Goal: Task Accomplishment & Management: Manage account settings

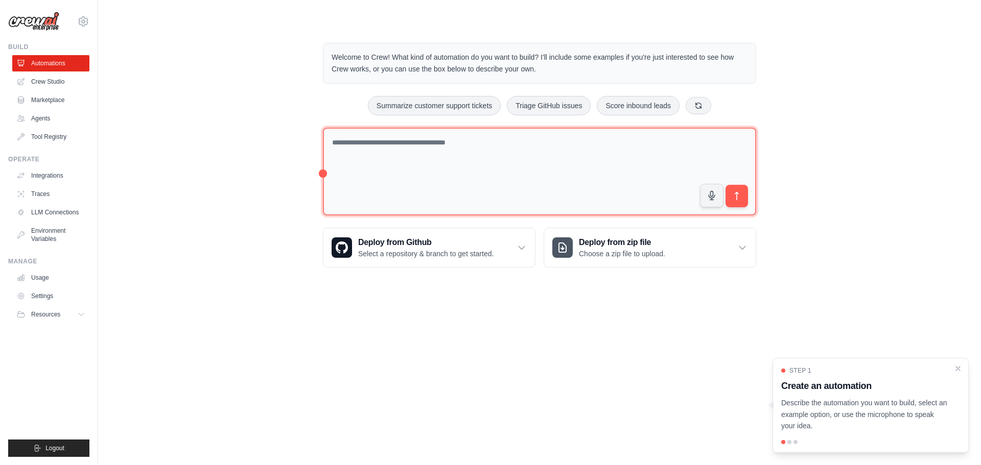
click at [505, 154] on textarea at bounding box center [539, 172] width 433 height 88
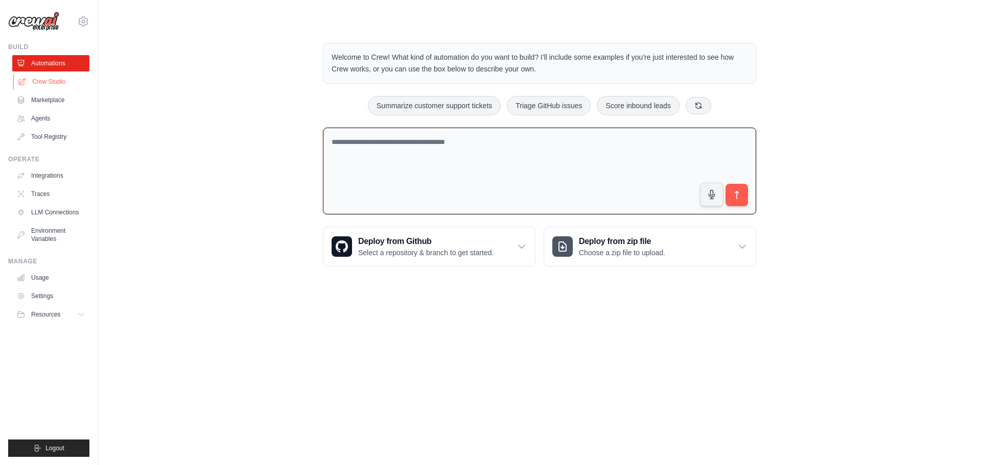
click at [51, 82] on link "Crew Studio" at bounding box center [51, 82] width 77 height 16
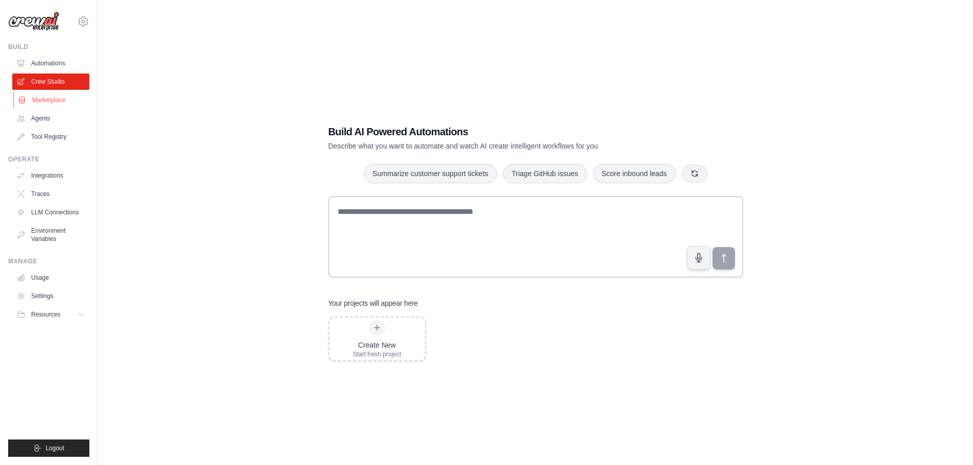
click at [59, 106] on link "Marketplace" at bounding box center [51, 100] width 77 height 16
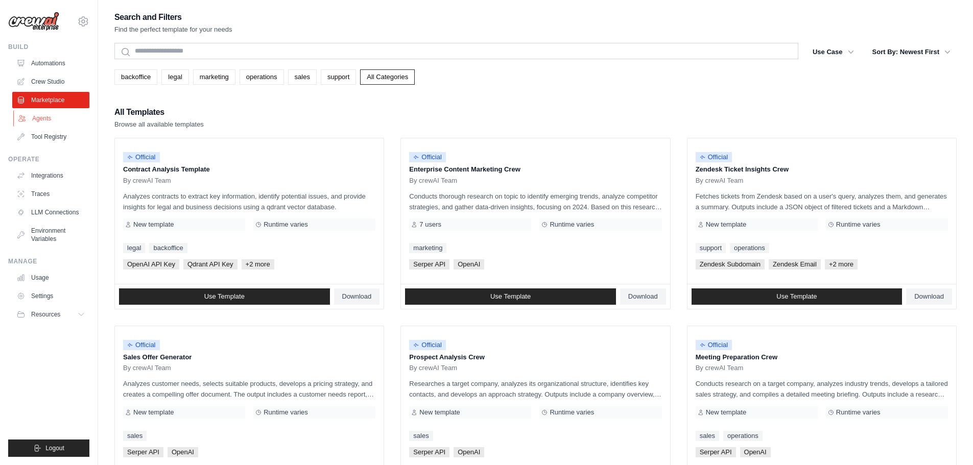
click at [48, 122] on link "Agents" at bounding box center [51, 118] width 77 height 16
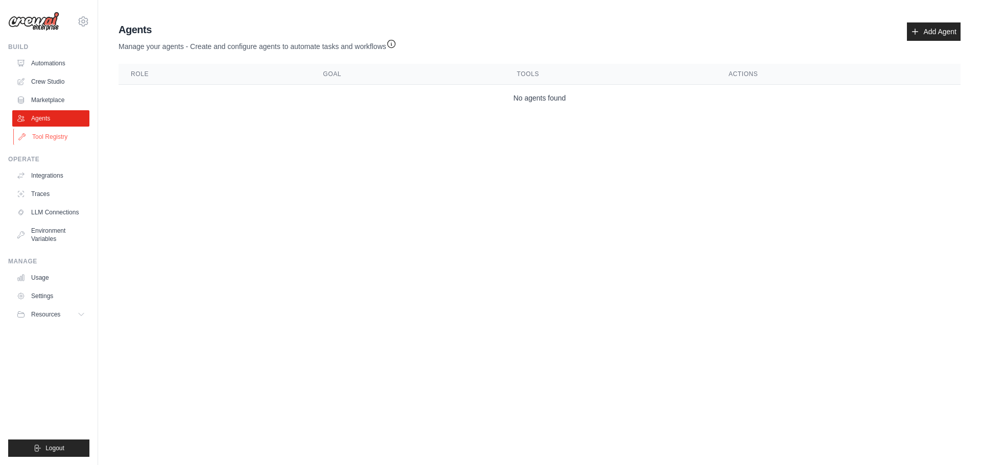
click at [53, 142] on link "Tool Registry" at bounding box center [51, 137] width 77 height 16
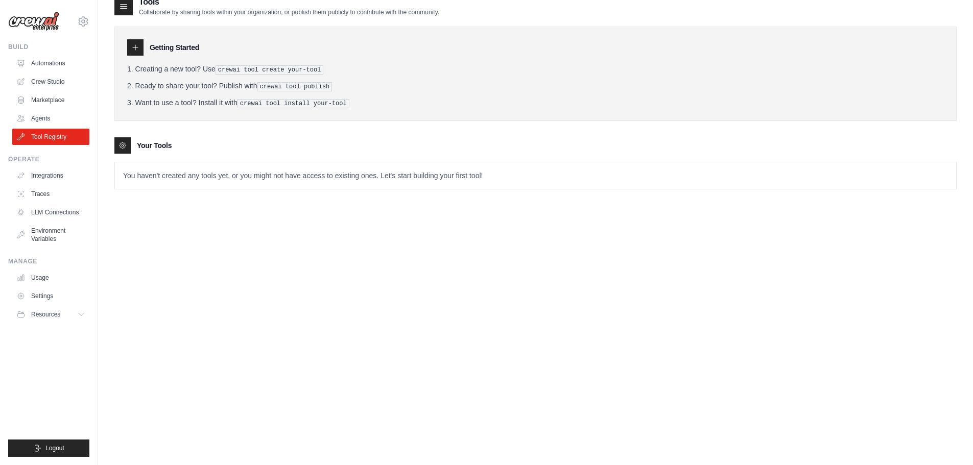
scroll to position [20, 0]
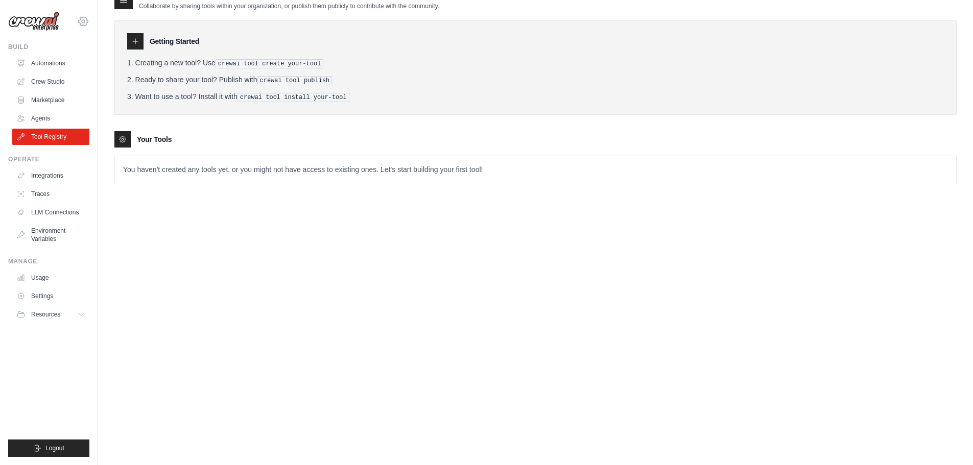
click at [86, 23] on icon at bounding box center [83, 21] width 12 height 12
click at [70, 72] on link "Settings" at bounding box center [83, 69] width 90 height 18
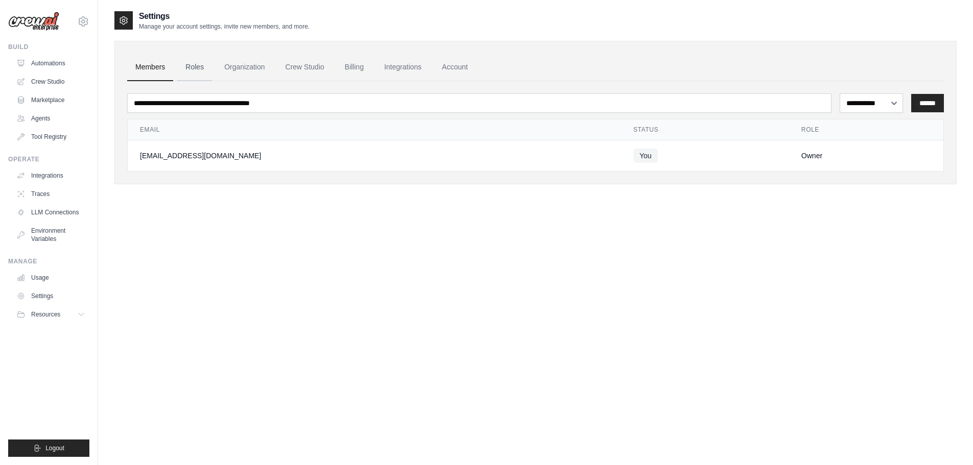
click at [193, 68] on link "Roles" at bounding box center [194, 68] width 35 height 28
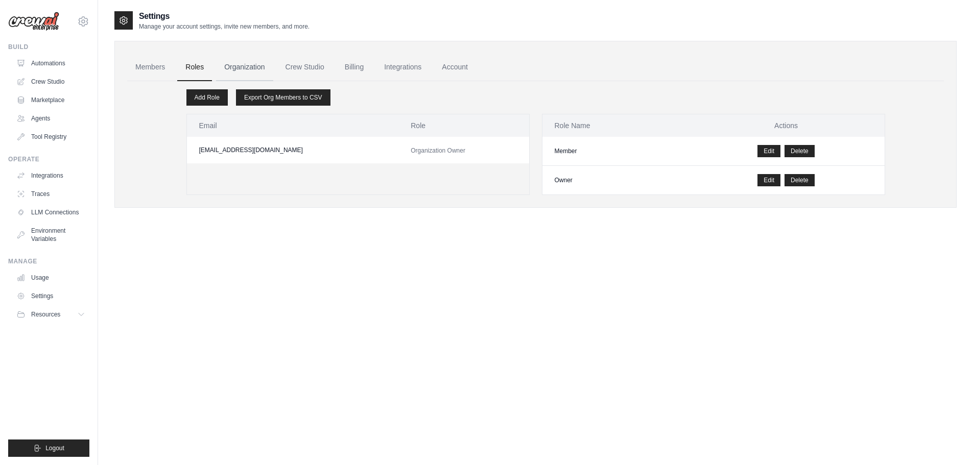
click at [236, 69] on link "Organization" at bounding box center [244, 68] width 57 height 28
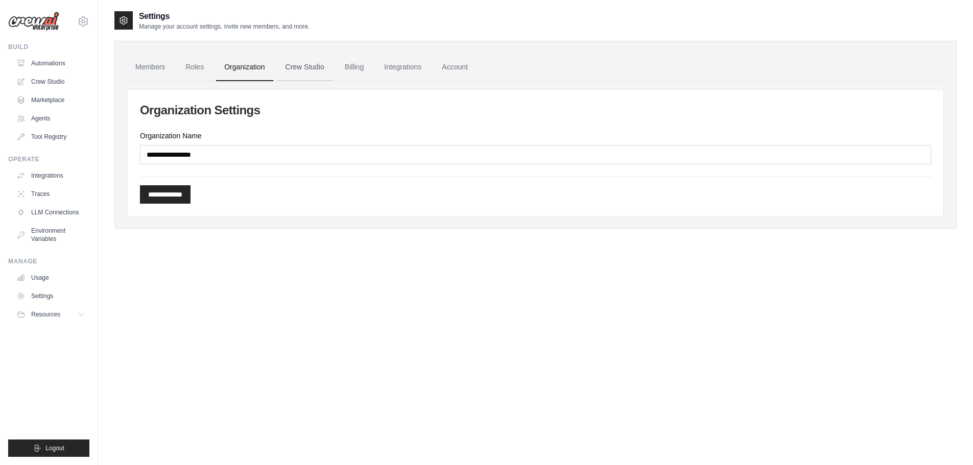
click at [317, 72] on link "Crew Studio" at bounding box center [304, 68] width 55 height 28
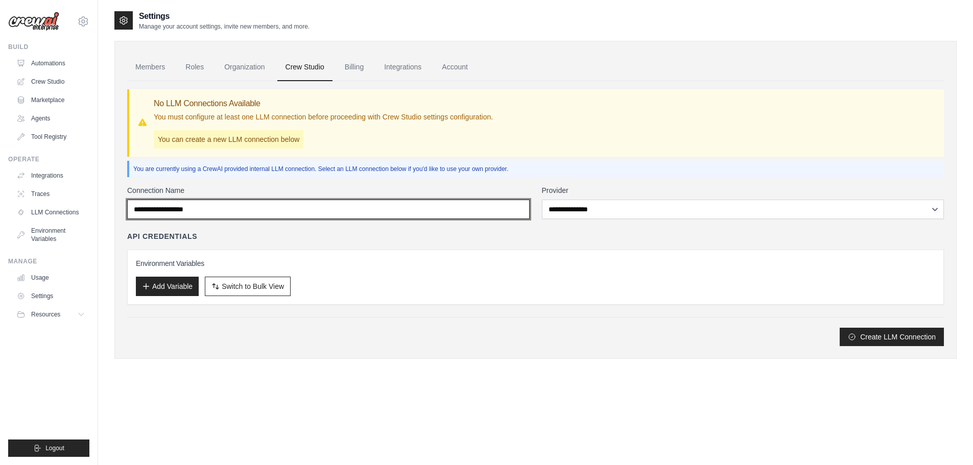
click at [261, 212] on input "Connection Name" at bounding box center [328, 209] width 402 height 19
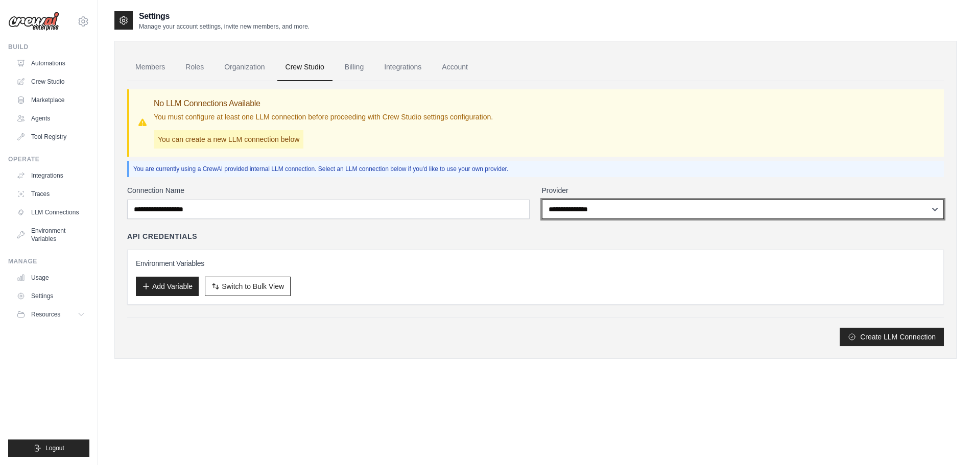
click at [601, 209] on select "**********" at bounding box center [743, 209] width 402 height 19
select select "******"
click at [542, 200] on select "**********" at bounding box center [743, 209] width 402 height 19
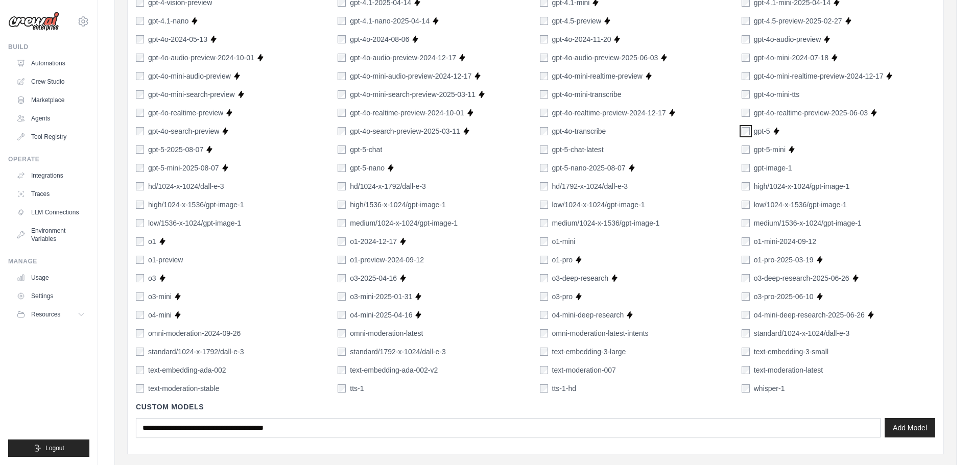
scroll to position [613, 0]
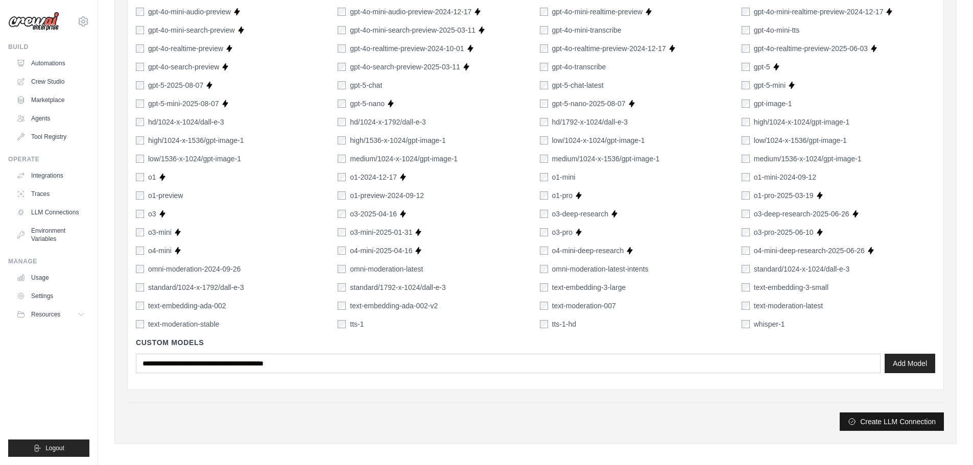
click at [881, 423] on button "Create LLM Connection" at bounding box center [892, 422] width 104 height 18
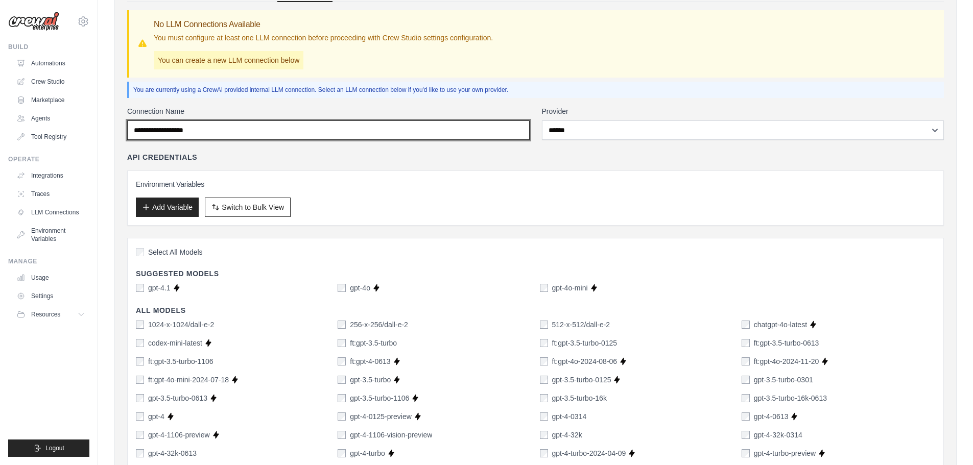
scroll to position [46, 0]
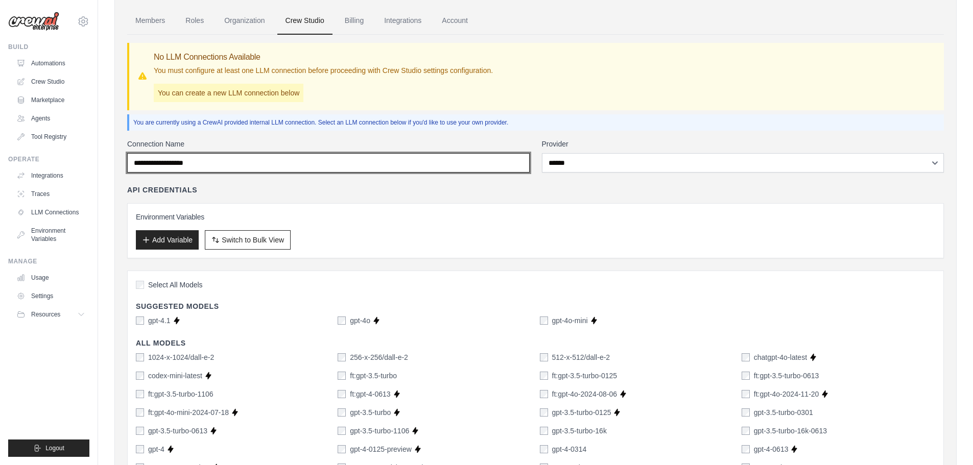
click at [247, 155] on input "Connection Name" at bounding box center [328, 162] width 402 height 19
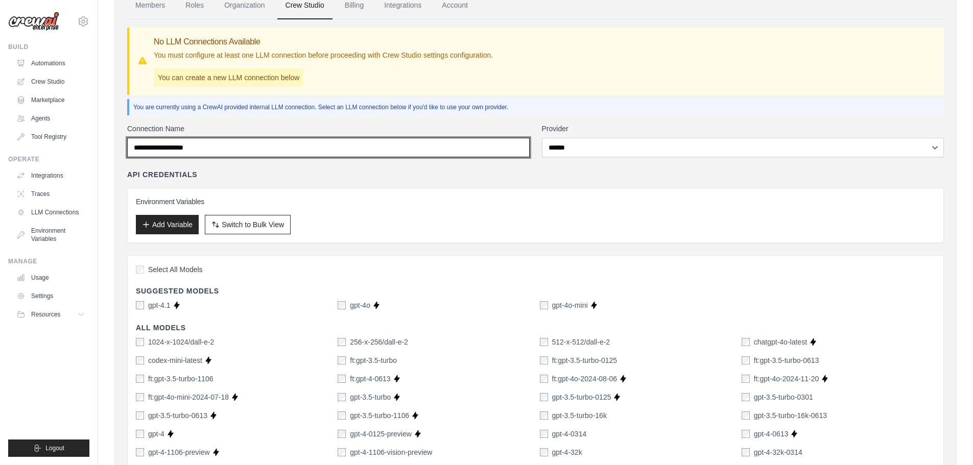
scroll to position [0, 0]
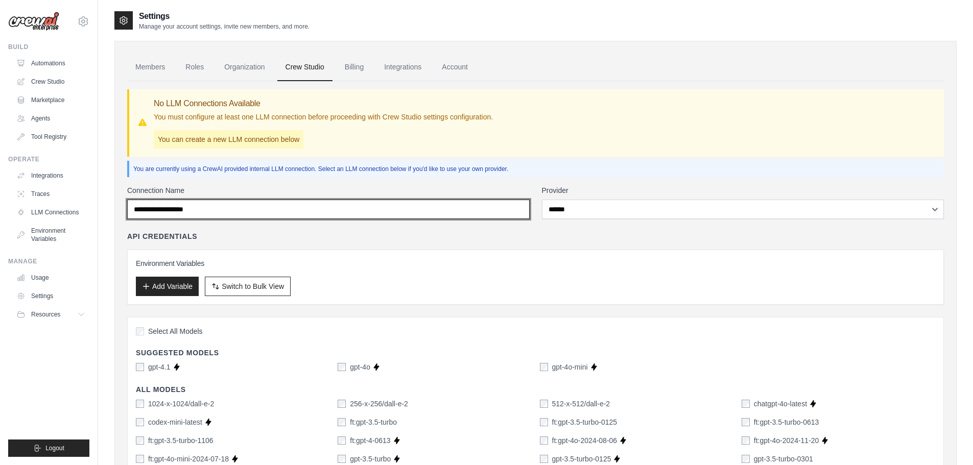
click at [231, 207] on input "Connection Name" at bounding box center [328, 209] width 402 height 19
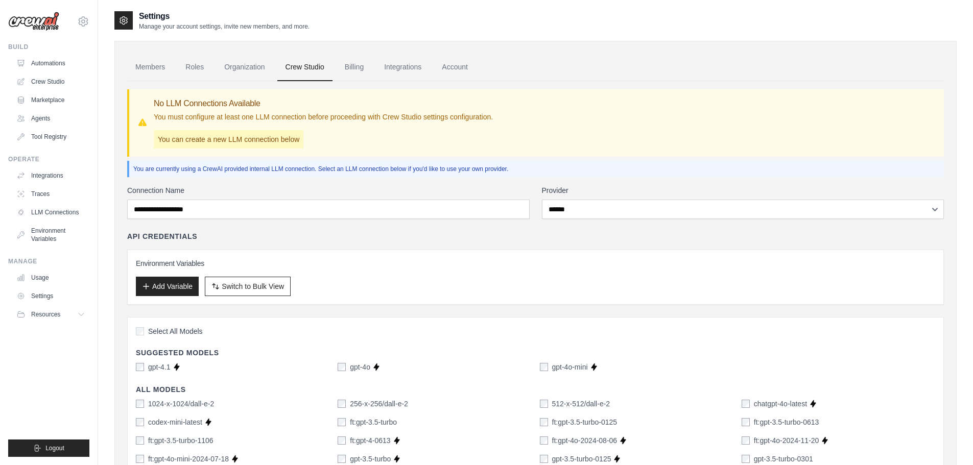
click at [181, 255] on div "Environment Variables Add Variable Switch to Bulk View Switch to Table View" at bounding box center [535, 277] width 817 height 55
click at [187, 267] on h3 "Environment Variables" at bounding box center [535, 263] width 799 height 10
click at [224, 267] on h3 "Environment Variables" at bounding box center [535, 263] width 799 height 10
click at [186, 287] on button "Add Variable" at bounding box center [167, 285] width 63 height 19
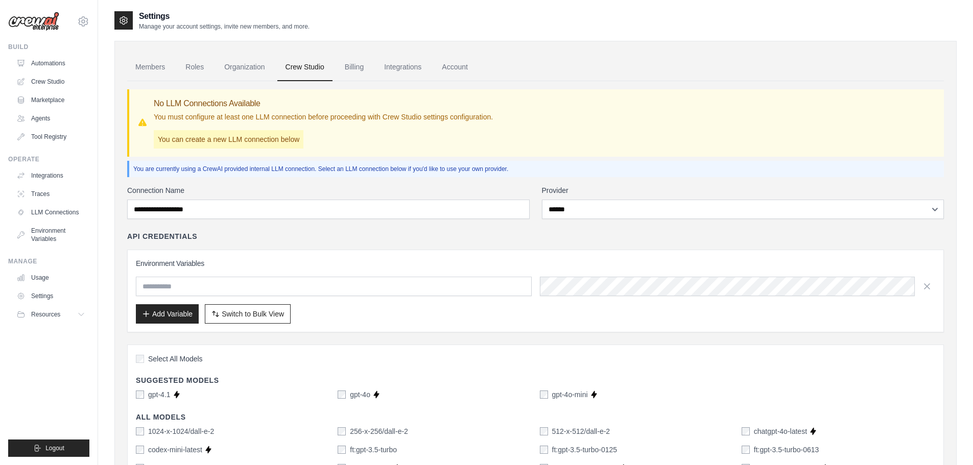
click at [213, 288] on input "text" at bounding box center [334, 286] width 396 height 19
click at [276, 285] on input "text" at bounding box center [334, 286] width 396 height 19
click at [317, 70] on link "Crew Studio" at bounding box center [304, 68] width 55 height 28
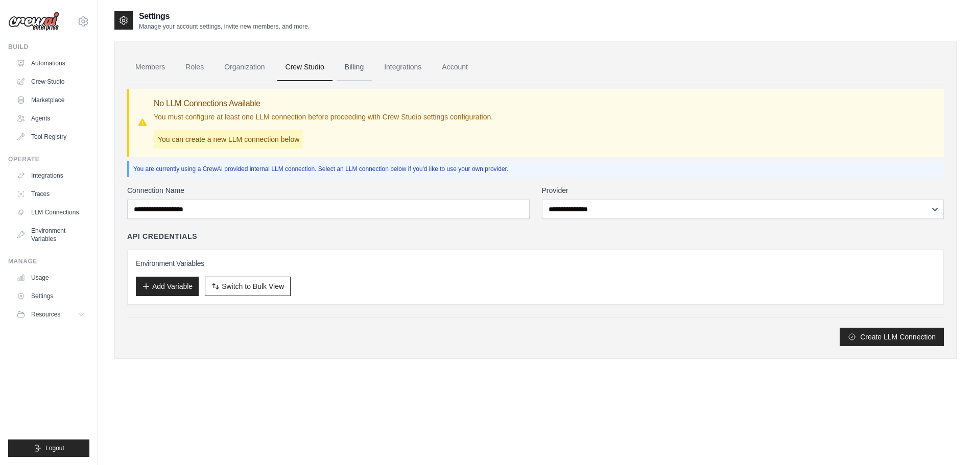
click at [365, 71] on link "Billing" at bounding box center [354, 68] width 35 height 28
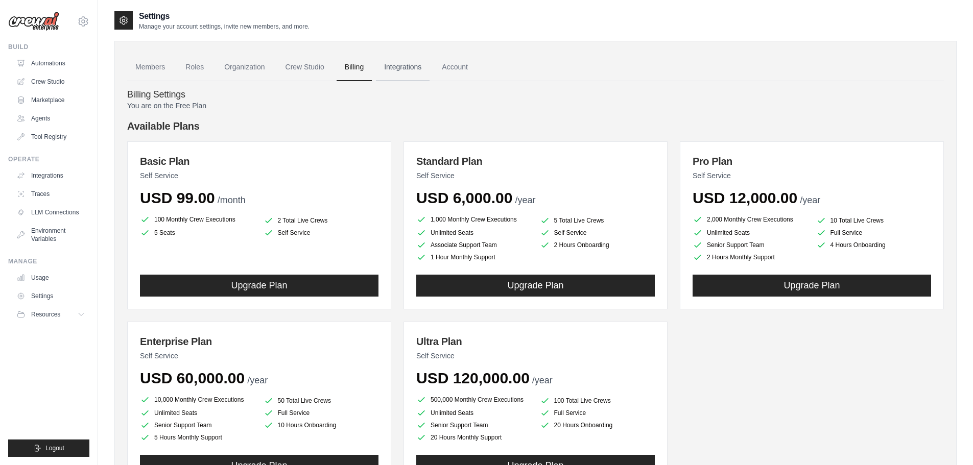
click at [414, 69] on link "Integrations" at bounding box center [403, 68] width 54 height 28
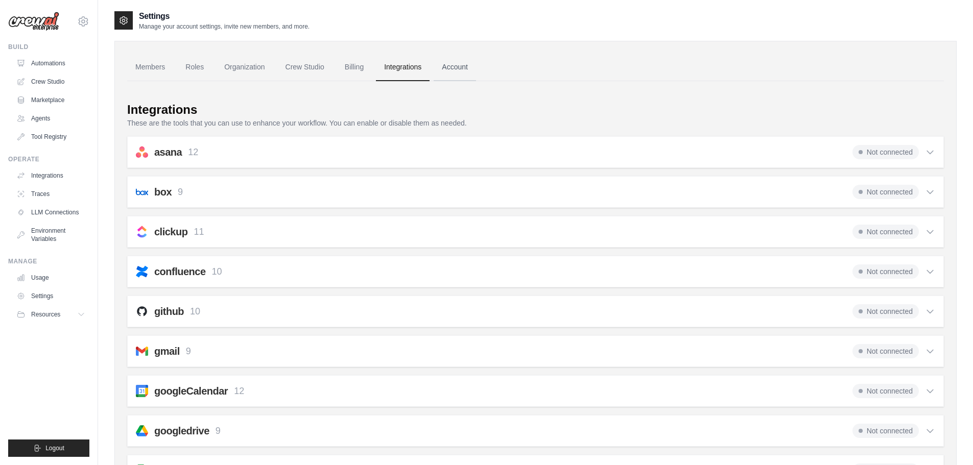
click at [470, 67] on link "Account" at bounding box center [455, 68] width 42 height 28
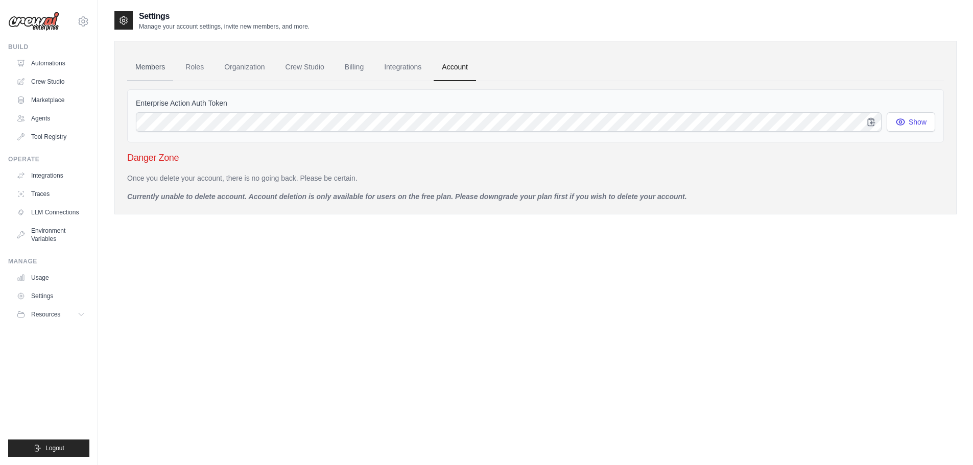
click at [153, 66] on link "Members" at bounding box center [150, 68] width 46 height 28
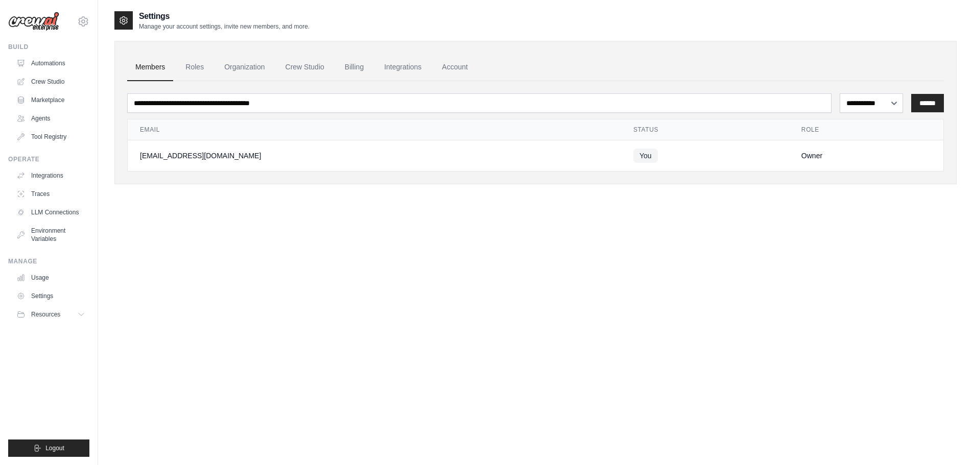
click at [34, 21] on img at bounding box center [33, 21] width 51 height 19
click at [41, 24] on img at bounding box center [33, 21] width 51 height 19
click at [300, 257] on div "**********" at bounding box center [535, 242] width 842 height 465
